Goal: Task Accomplishment & Management: Manage account settings

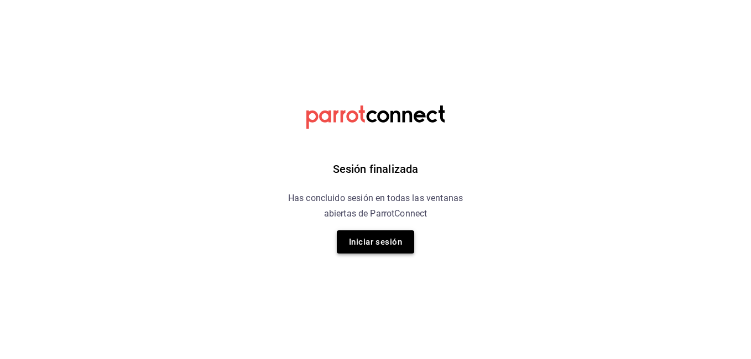
click at [391, 233] on button "Iniciar sesión" at bounding box center [375, 242] width 77 height 23
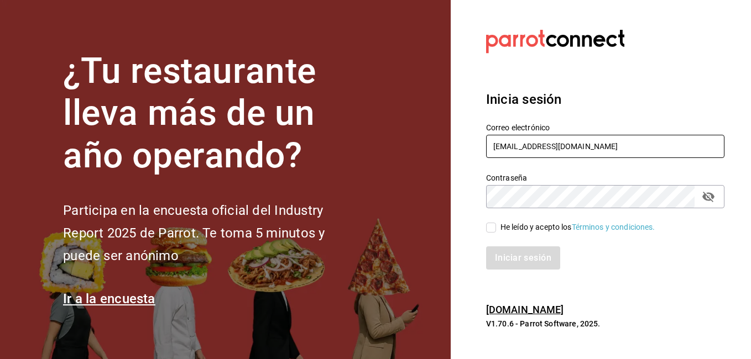
click at [600, 154] on input "[EMAIL_ADDRESS][DOMAIN_NAME]" at bounding box center [605, 146] width 238 height 23
type input "[EMAIL_ADDRESS][DOMAIN_NAME]"
click at [493, 217] on div "He leído y acepto los Términos y condiciones." at bounding box center [599, 221] width 252 height 25
click at [490, 228] on input "He leído y acepto los Términos y condiciones." at bounding box center [491, 228] width 10 height 10
checkbox input "true"
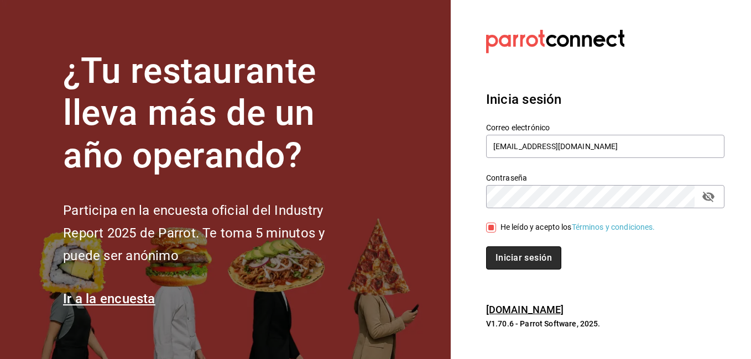
click at [526, 265] on button "Iniciar sesión" at bounding box center [523, 258] width 75 height 23
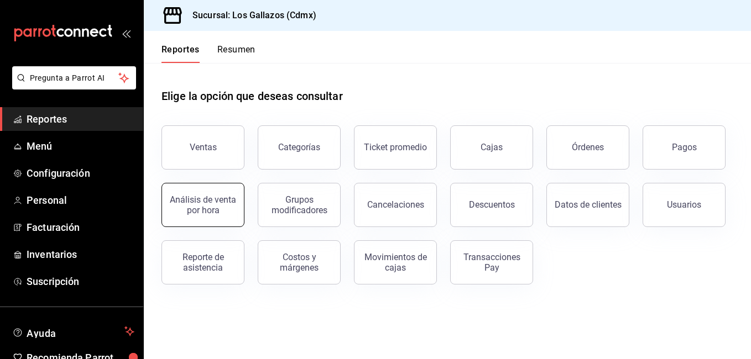
click at [228, 192] on button "Análisis de venta por hora" at bounding box center [202, 205] width 83 height 44
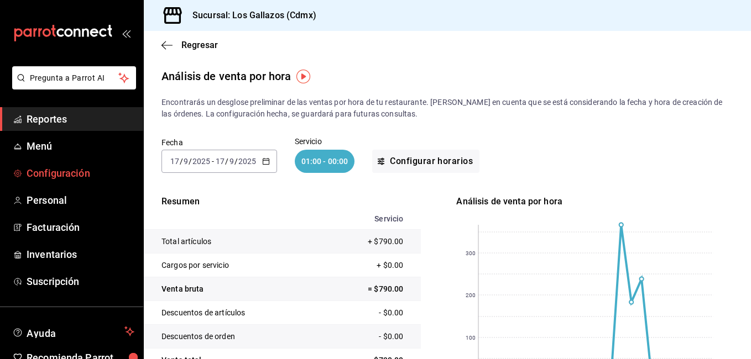
click at [58, 168] on span "Configuración" at bounding box center [81, 173] width 108 height 15
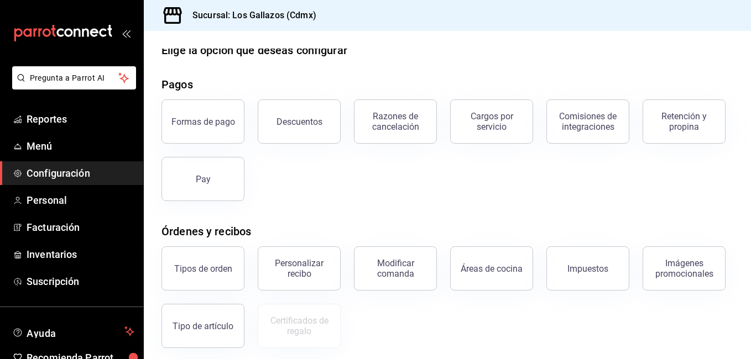
scroll to position [28, 0]
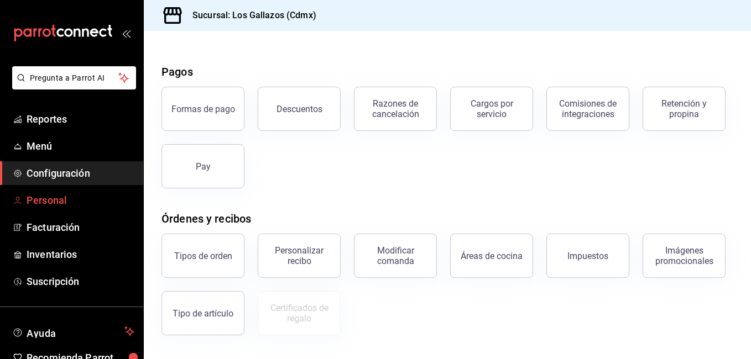
click at [66, 201] on span "Personal" at bounding box center [81, 200] width 108 height 15
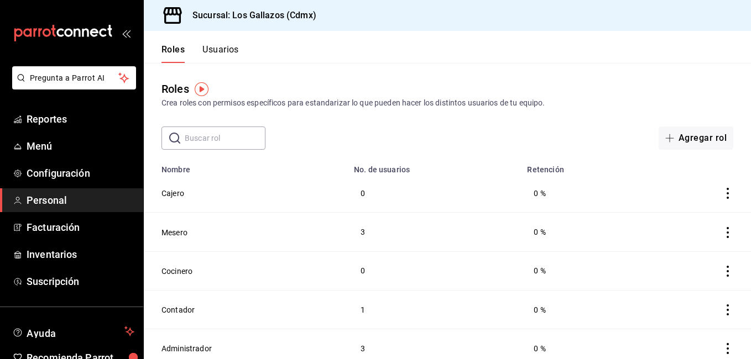
click at [228, 46] on button "Usuarios" at bounding box center [220, 53] width 37 height 19
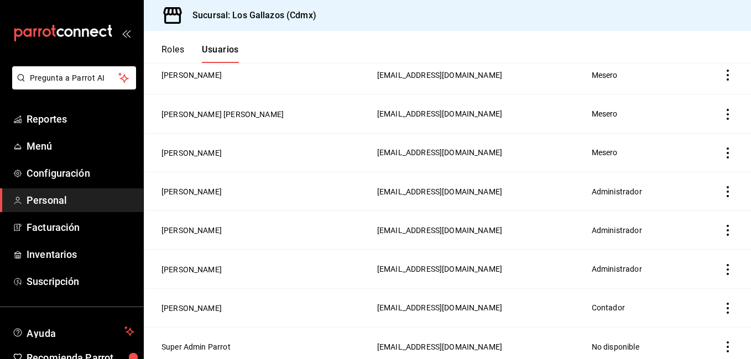
scroll to position [126, 0]
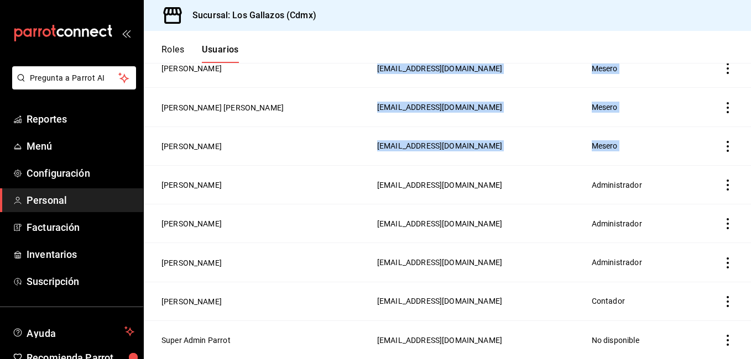
drag, startPoint x: 742, startPoint y: 150, endPoint x: 752, endPoint y: 95, distance: 56.1
click at [750, 95] on html "Pregunta a Parrot AI Reportes Menú Configuración Personal Facturación Inventari…" at bounding box center [375, 179] width 751 height 359
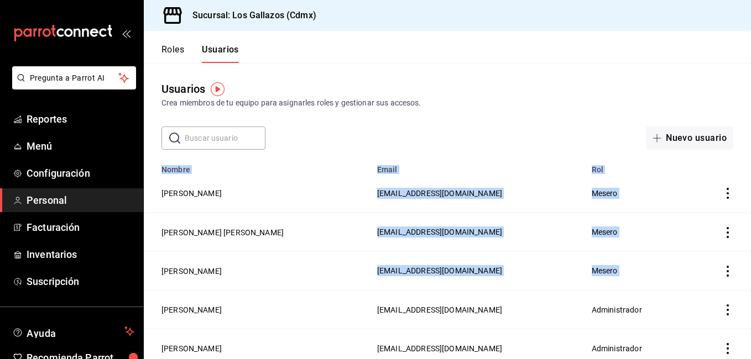
click at [722, 196] on icon "actions" at bounding box center [727, 193] width 11 height 11
click at [658, 213] on span "Eliminar" at bounding box center [669, 209] width 48 height 13
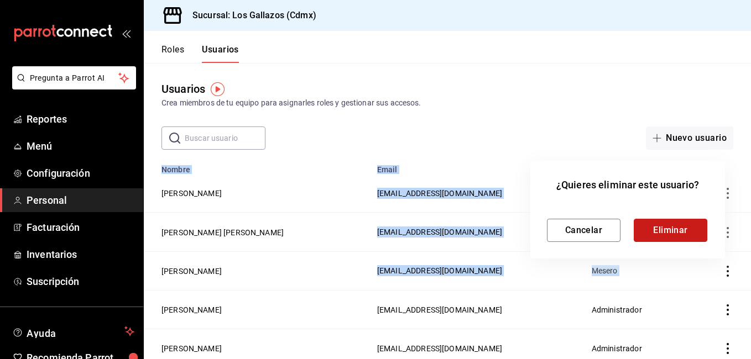
click at [660, 233] on button "Eliminar" at bounding box center [671, 230] width 74 height 23
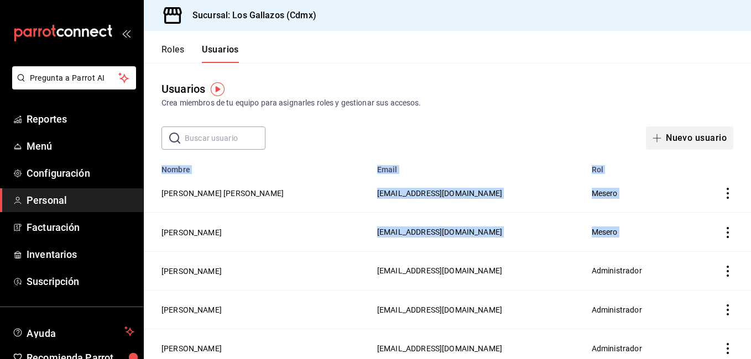
click at [685, 133] on button "Nuevo usuario" at bounding box center [689, 138] width 87 height 23
